Goal: Check status: Check status

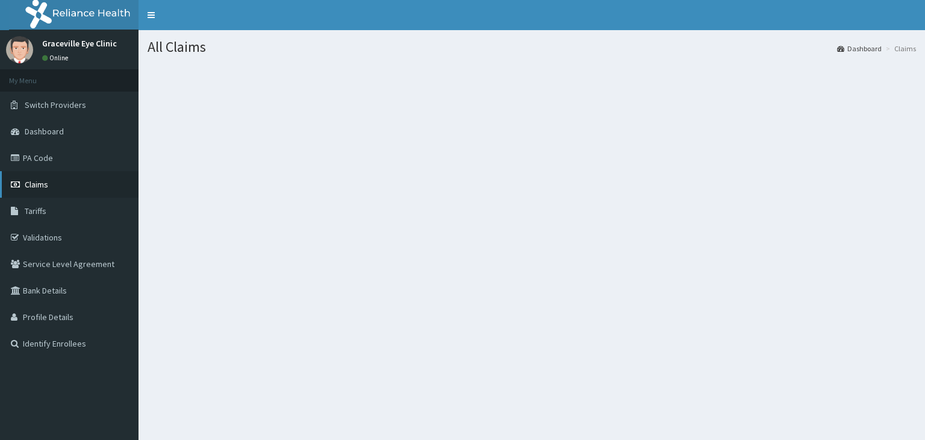
click at [77, 192] on link "Claims" at bounding box center [69, 184] width 139 height 27
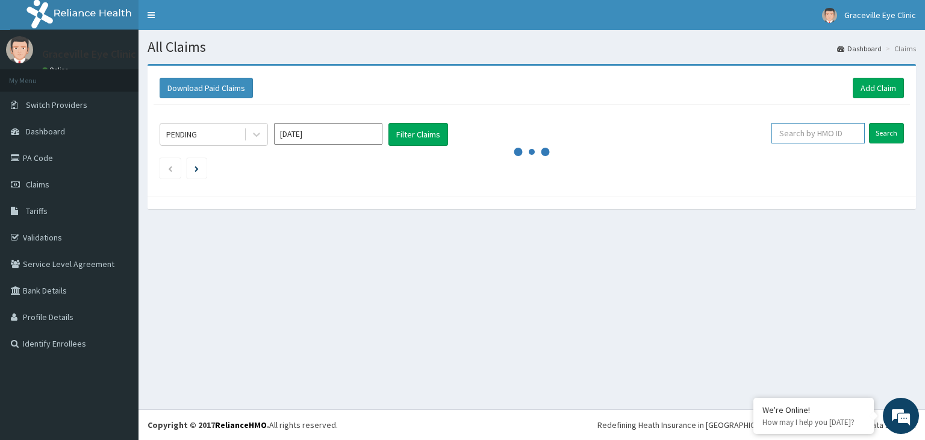
click at [825, 132] on input "text" at bounding box center [818, 133] width 93 height 20
type input "b"
type input "BCT/10040/A"
click at [885, 139] on input "Search" at bounding box center [886, 133] width 35 height 20
click at [892, 134] on input "Search" at bounding box center [886, 133] width 35 height 20
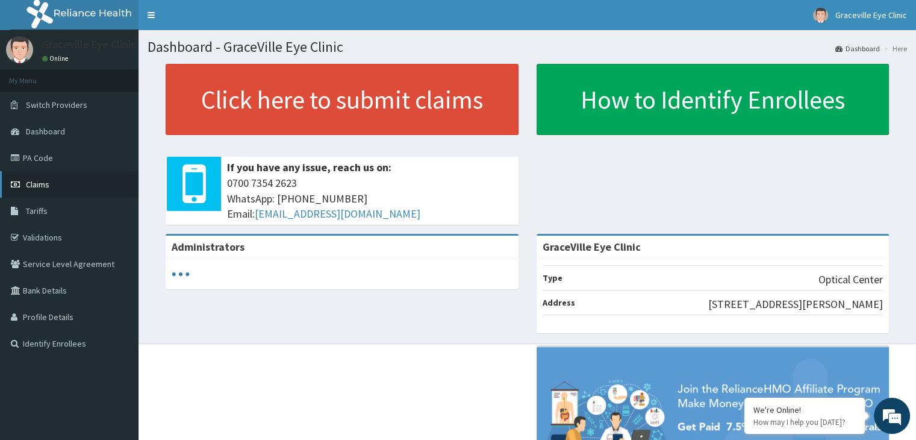
click at [74, 175] on link "Claims" at bounding box center [69, 184] width 139 height 27
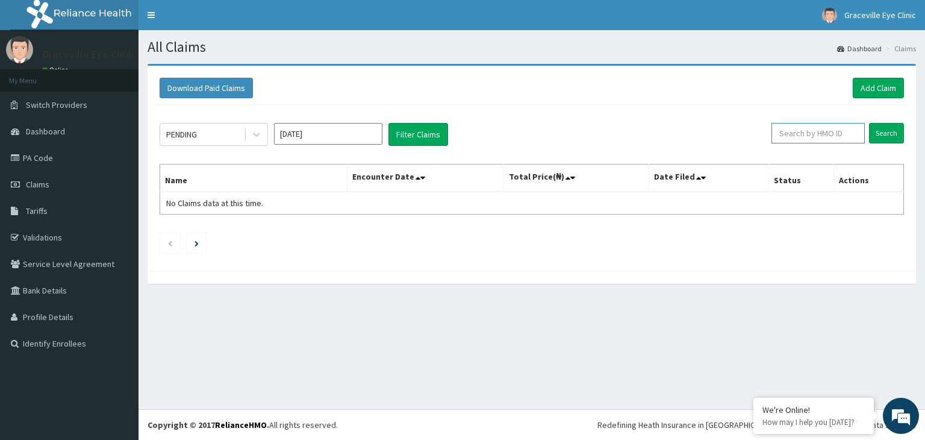
click at [788, 133] on input "text" at bounding box center [818, 133] width 93 height 20
type input "b"
type input "BCT/10040/A"
click at [894, 133] on input "Search" at bounding box center [886, 133] width 35 height 20
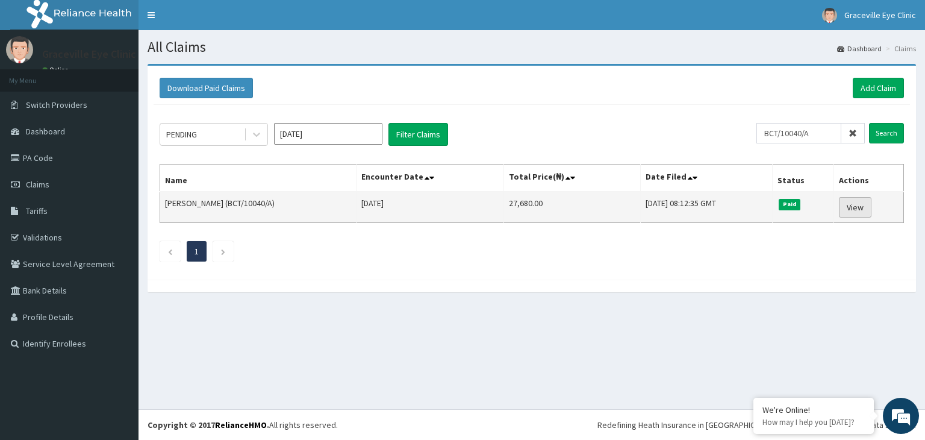
click at [855, 205] on link "View" at bounding box center [855, 207] width 33 height 20
